Goal: Transaction & Acquisition: Subscribe to service/newsletter

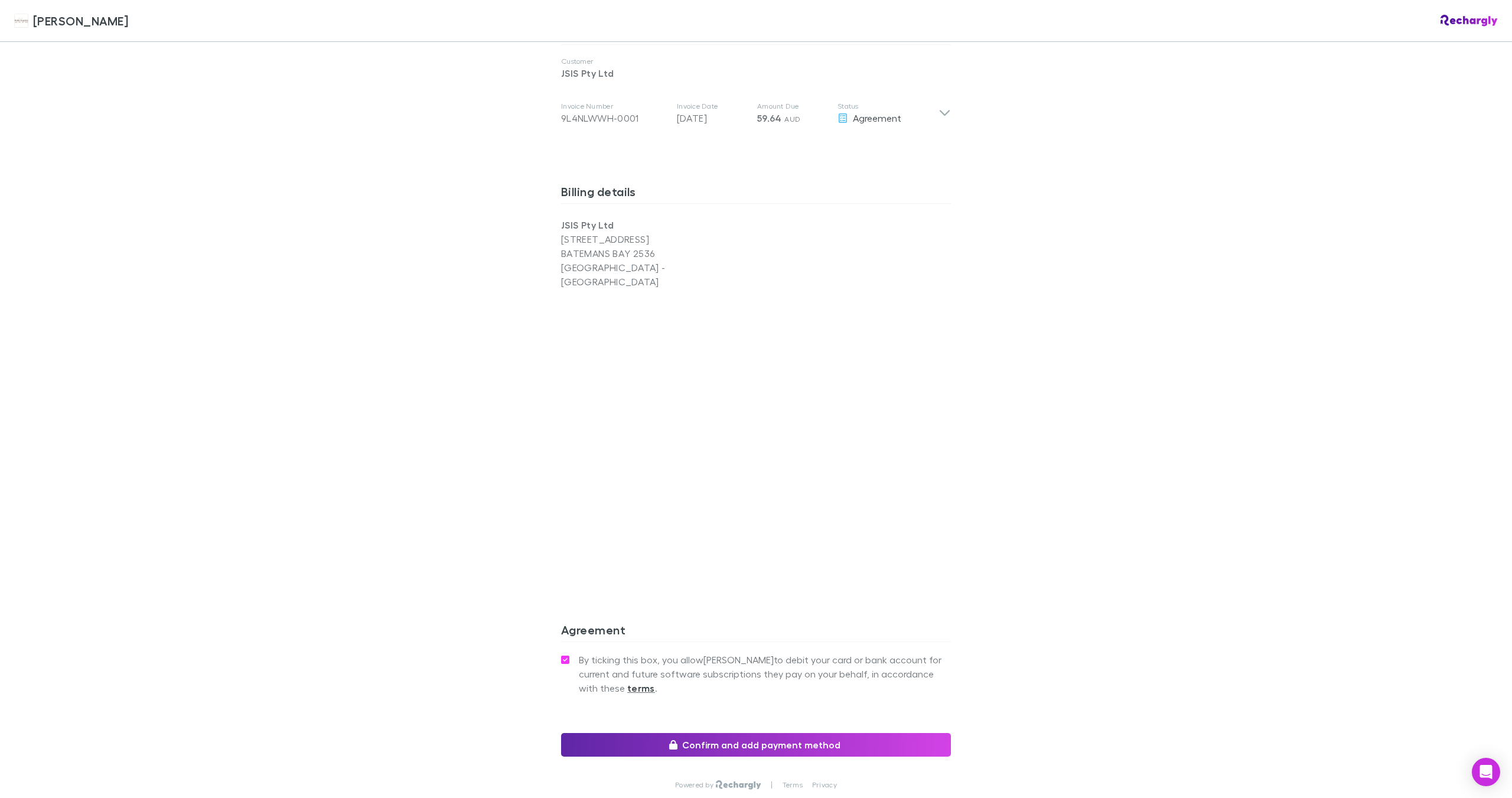
scroll to position [434, 0]
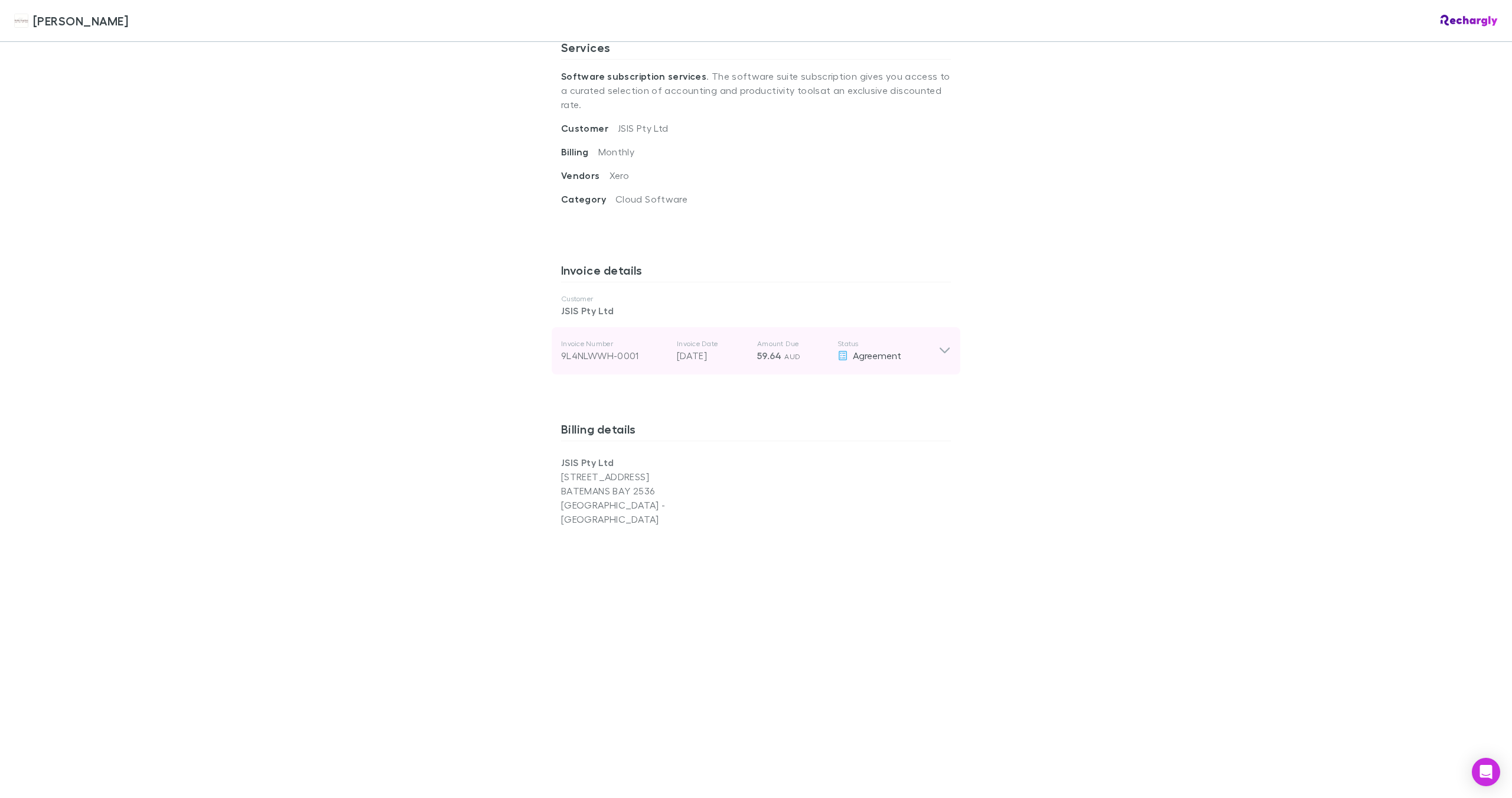
click at [945, 344] on icon at bounding box center [945, 351] width 12 height 14
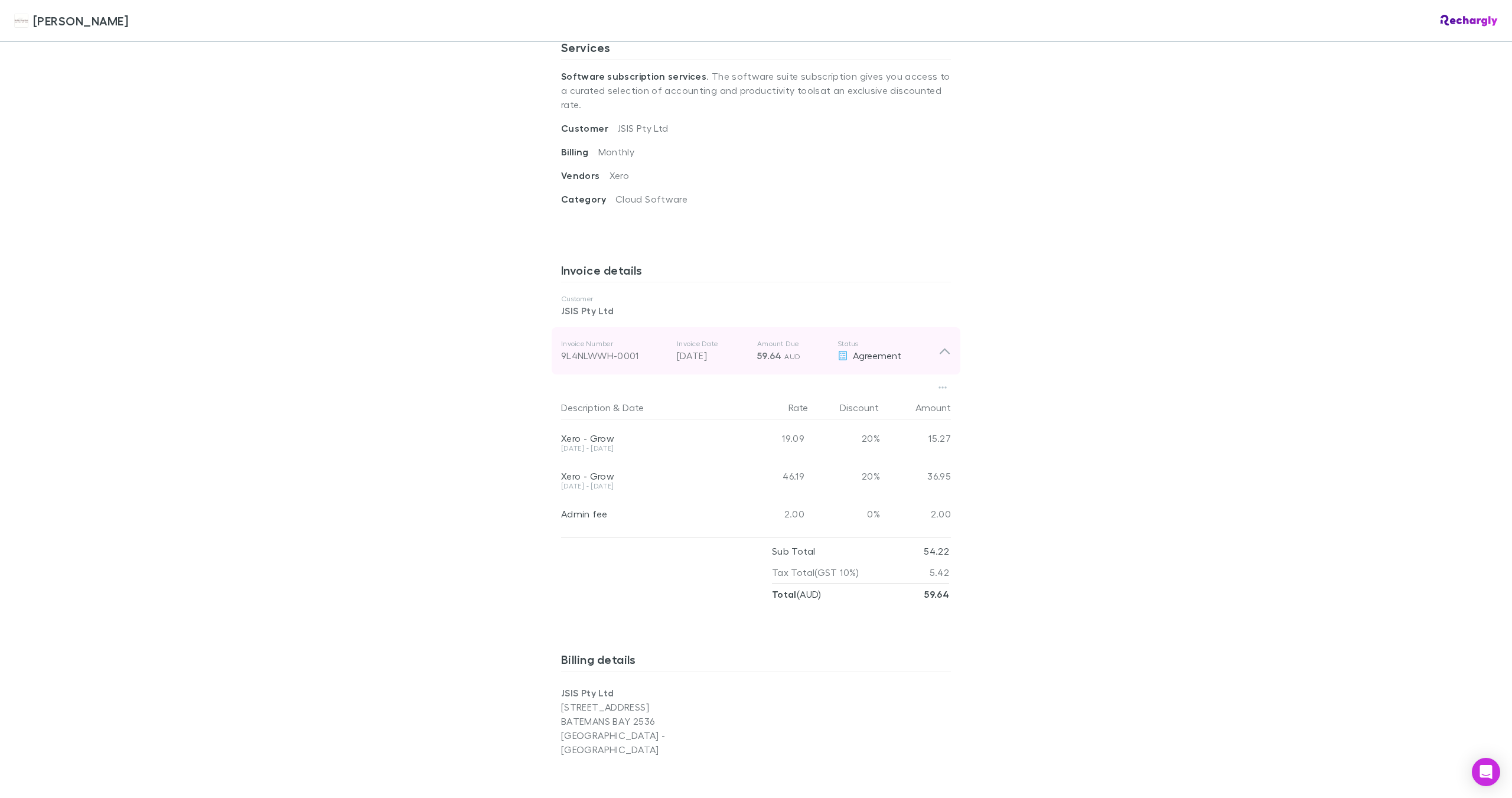
click at [945, 344] on icon at bounding box center [945, 351] width 12 height 14
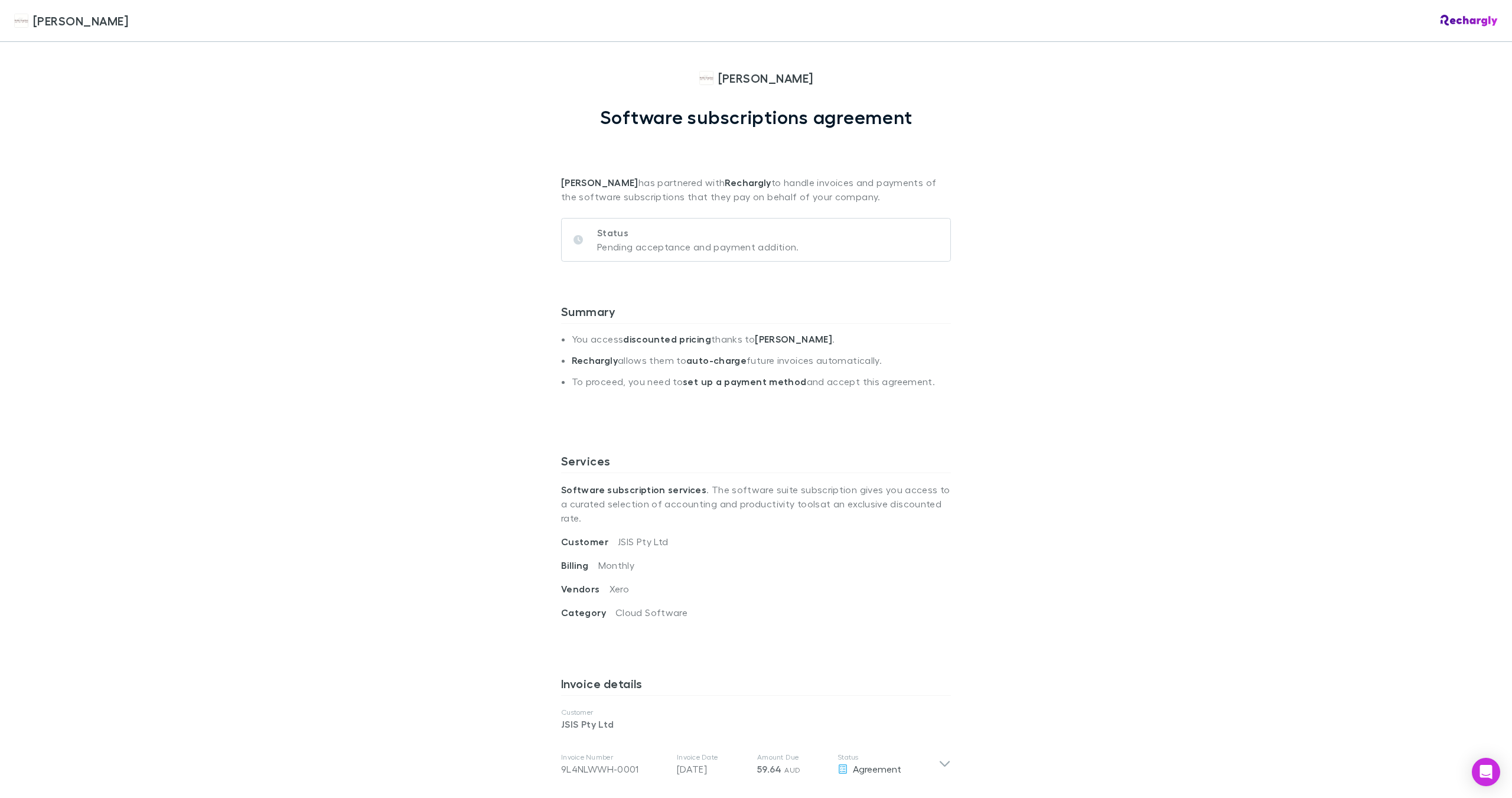
scroll to position [0, 0]
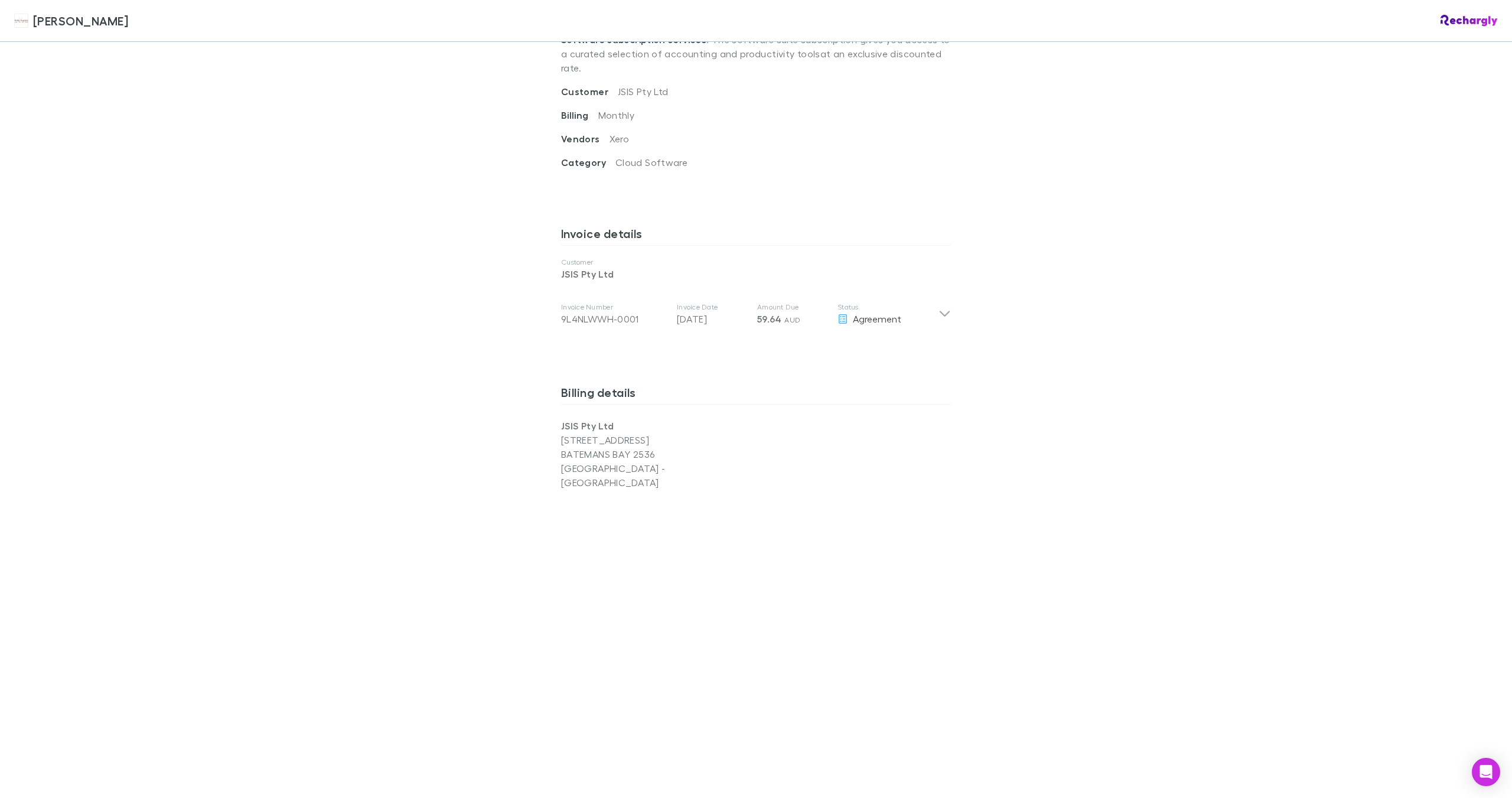
scroll to position [473, 0]
click at [941, 305] on icon at bounding box center [945, 312] width 12 height 14
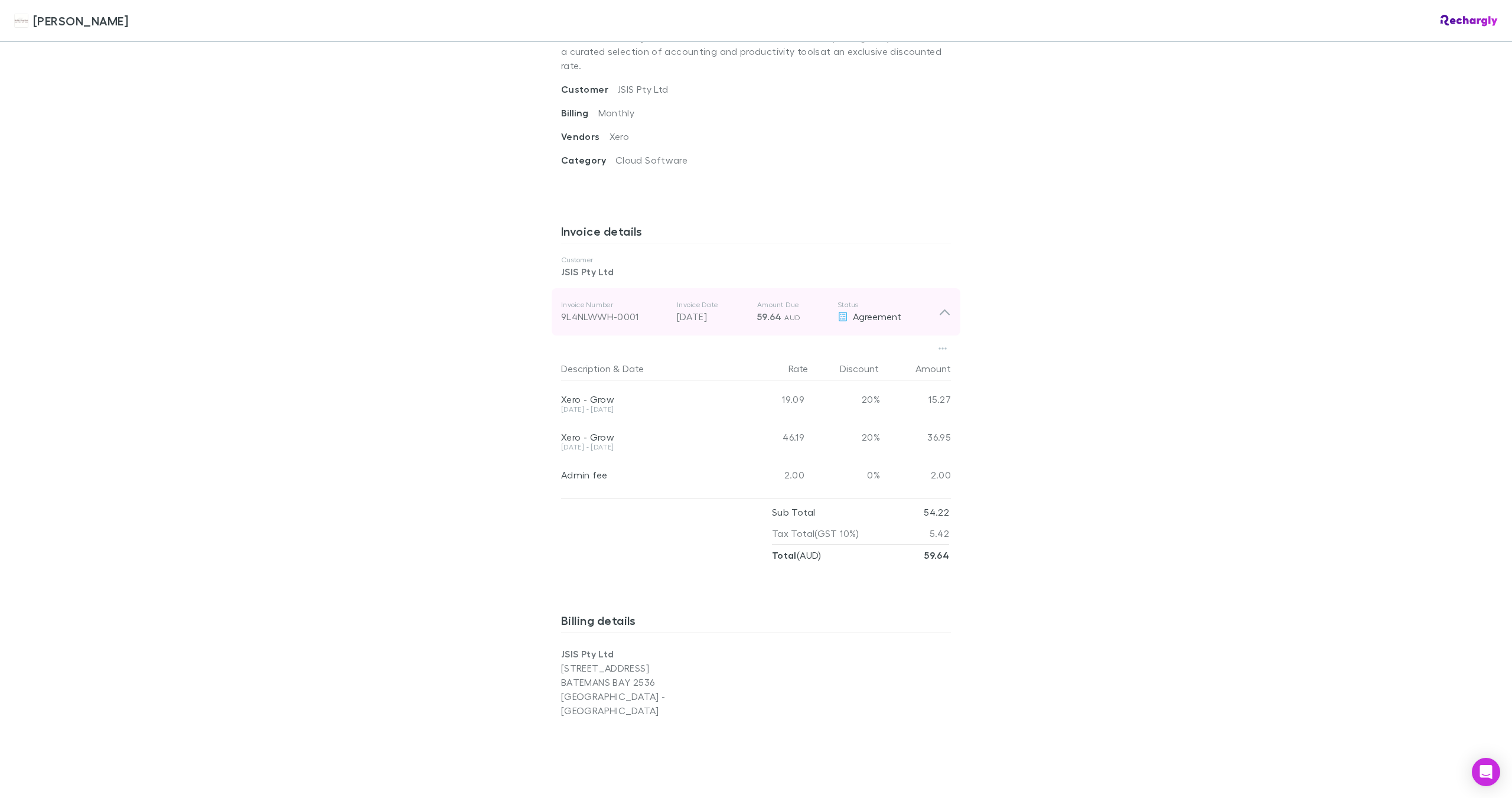
click at [941, 310] on icon at bounding box center [944, 312] width 10 height 6
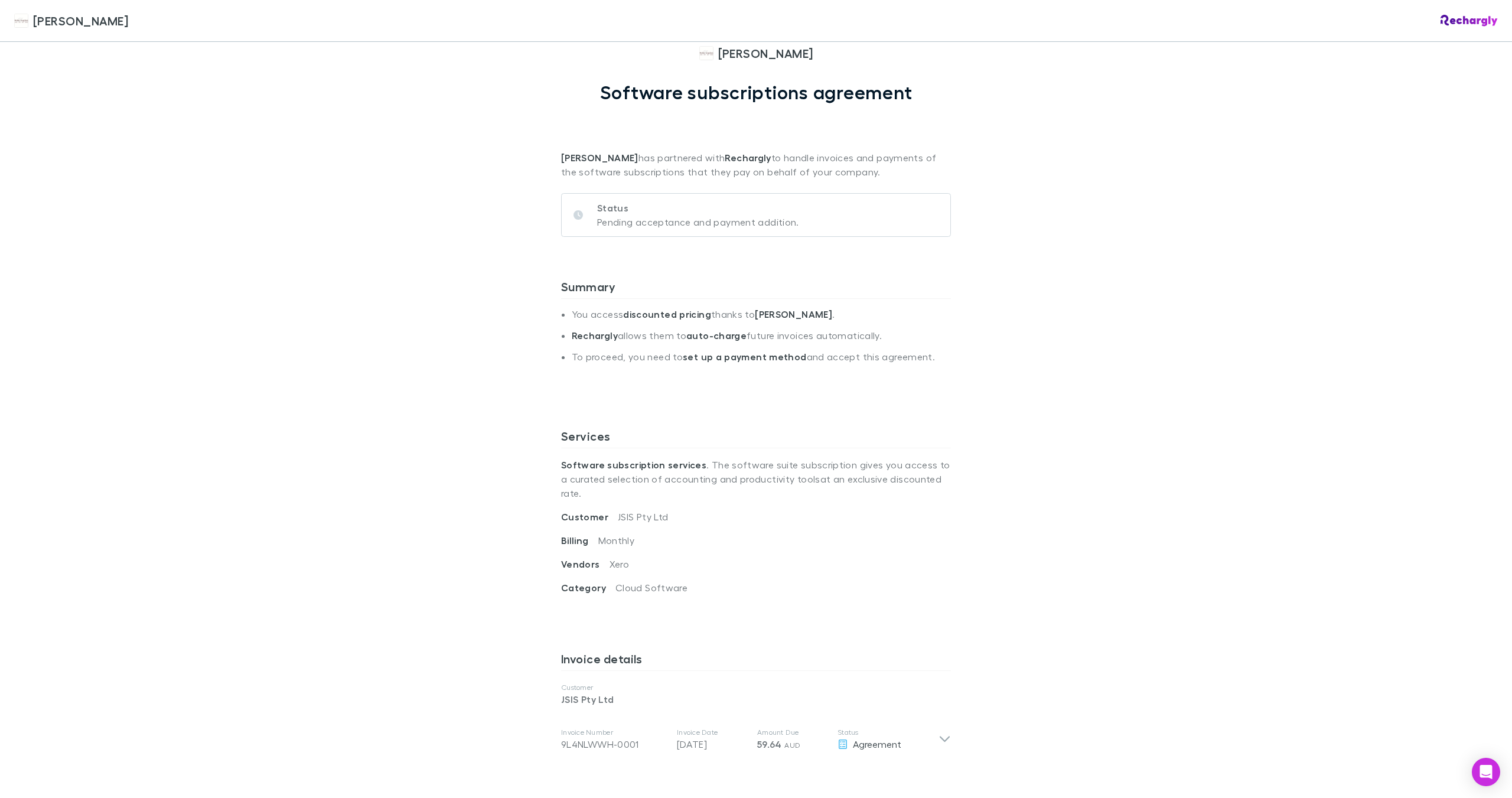
scroll to position [0, 0]
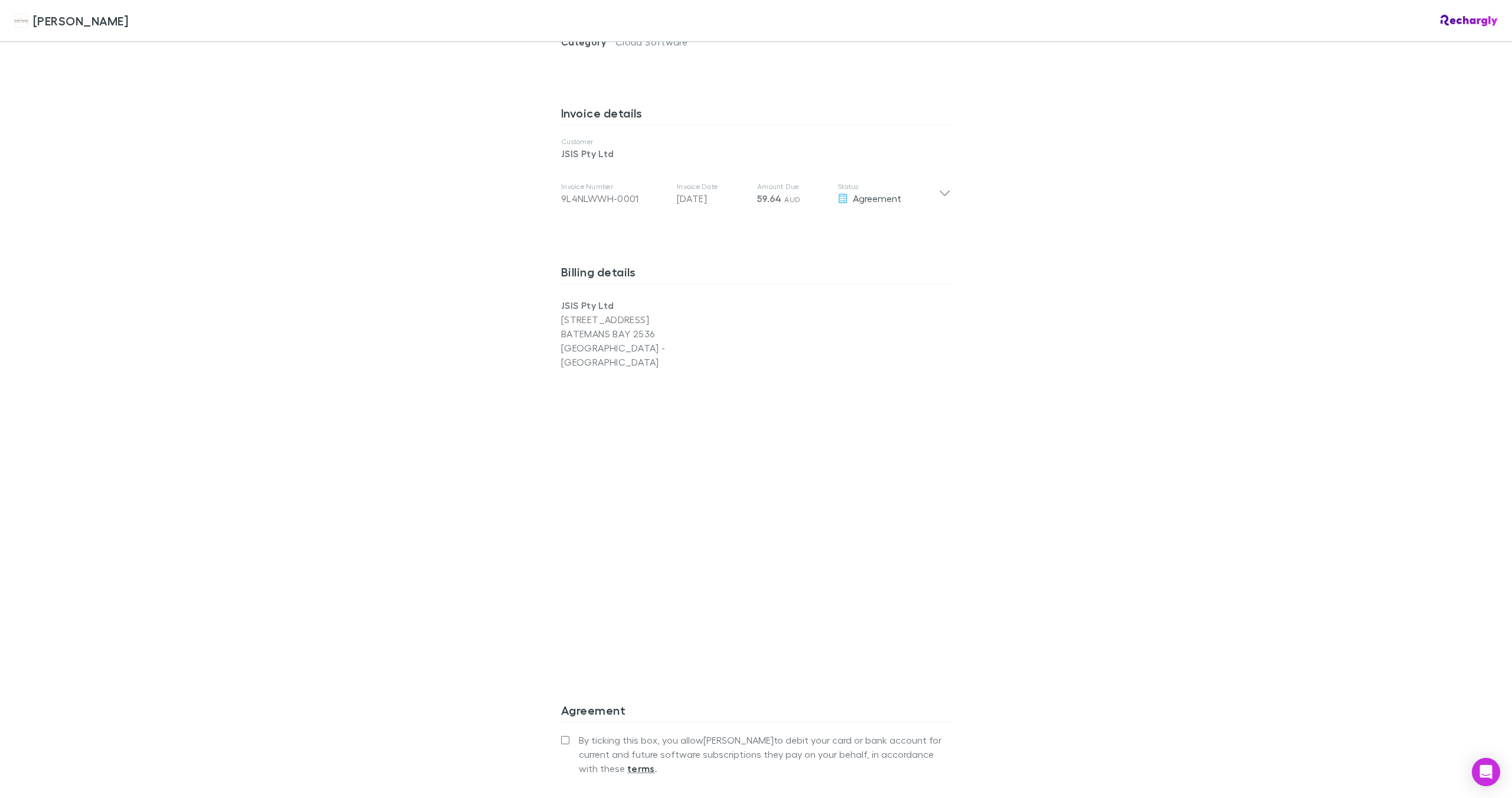
scroll to position [729, 0]
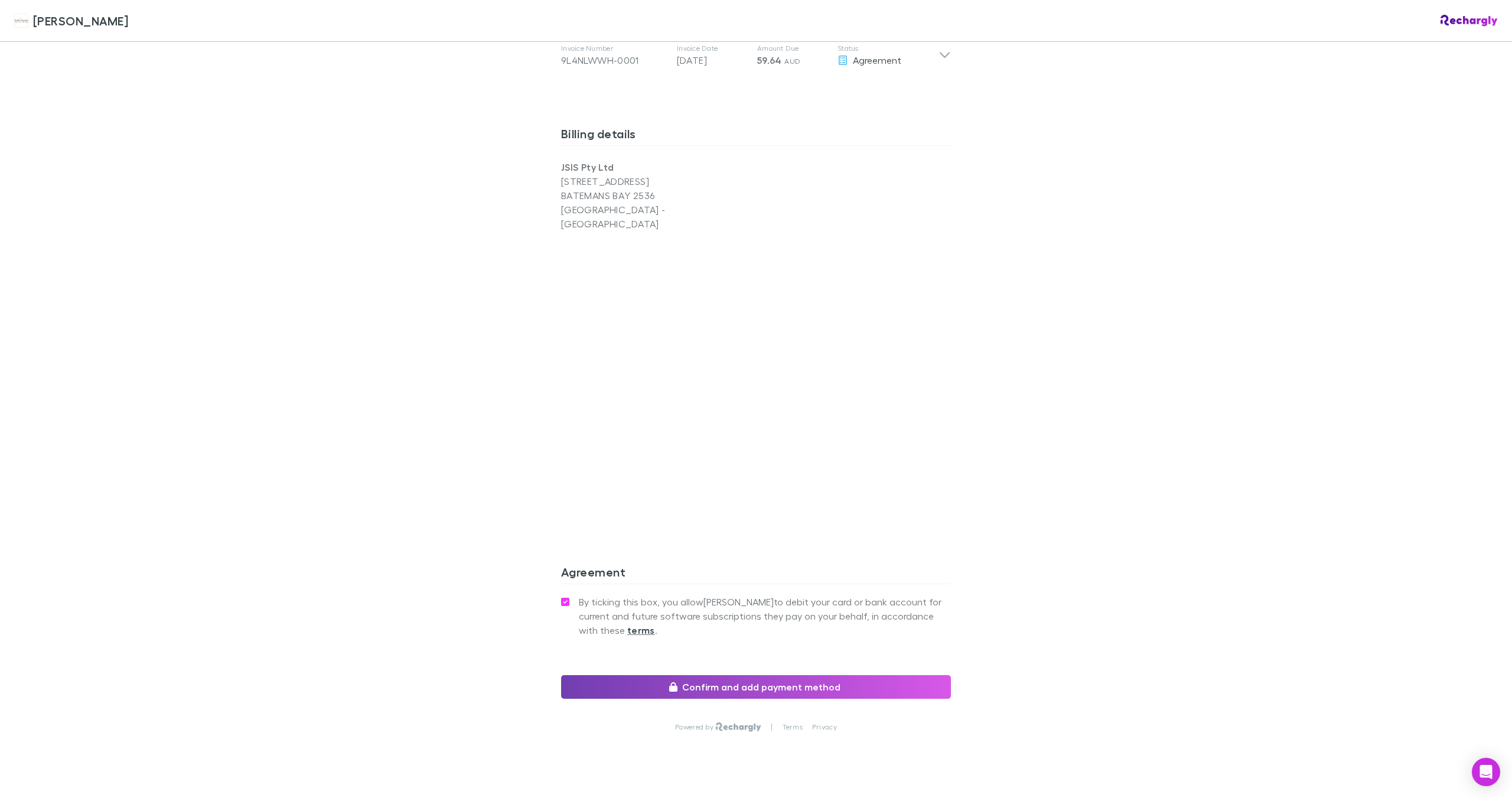
click at [728, 675] on button "Confirm and add payment method" at bounding box center [756, 687] width 390 height 24
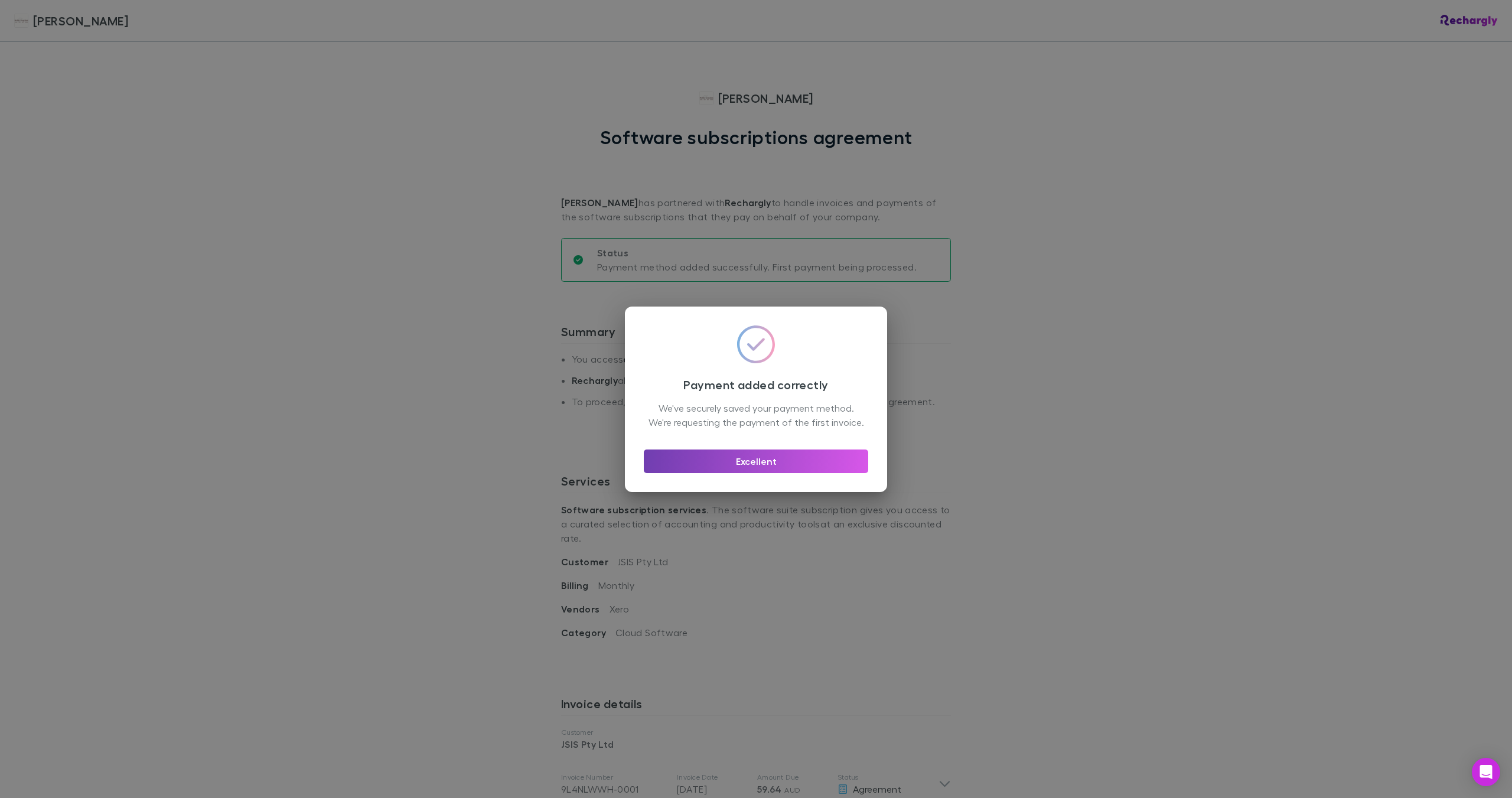
click at [847, 460] on button "Excellent" at bounding box center [756, 461] width 224 height 24
